Goal: Transaction & Acquisition: Purchase product/service

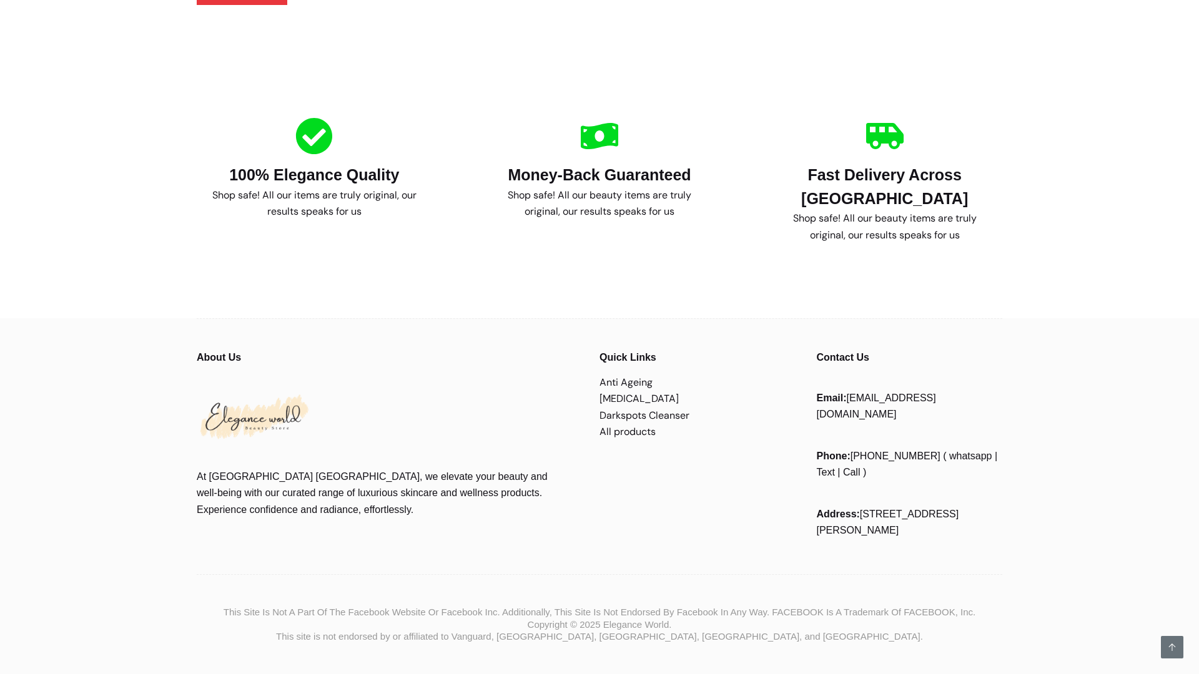
scroll to position [14650, 0]
